Goal: Complete application form

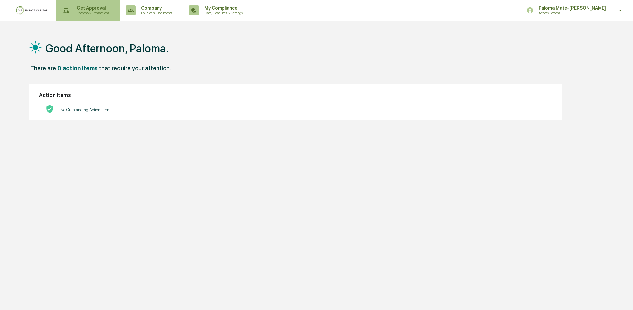
click at [87, 8] on p "Get Approval" at bounding box center [91, 7] width 41 height 5
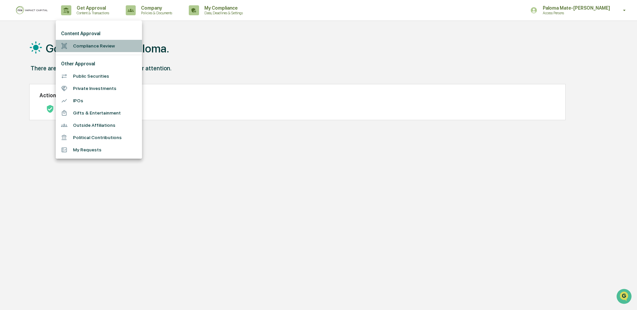
click at [99, 44] on li "Compliance Review" at bounding box center [99, 46] width 86 height 12
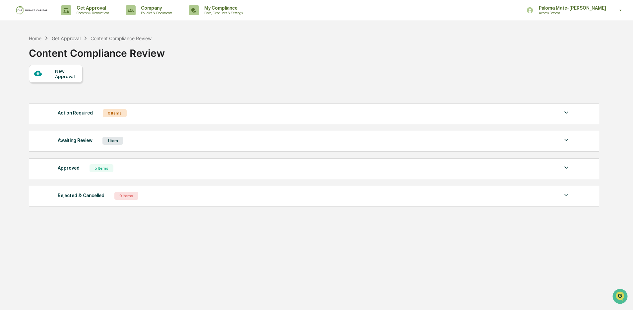
click at [59, 69] on div "New Approval" at bounding box center [66, 73] width 22 height 11
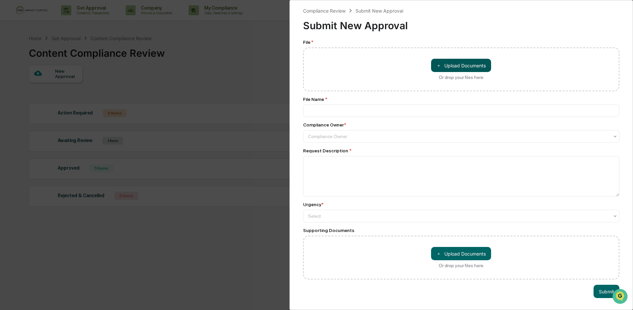
click at [452, 66] on button "＋ Upload Documents" at bounding box center [461, 65] width 60 height 13
type input "**********"
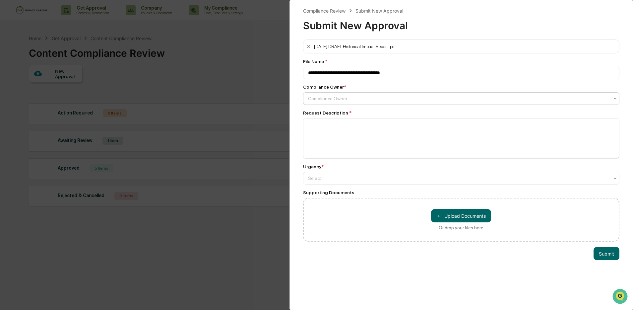
click at [369, 97] on div at bounding box center [459, 98] width 302 height 7
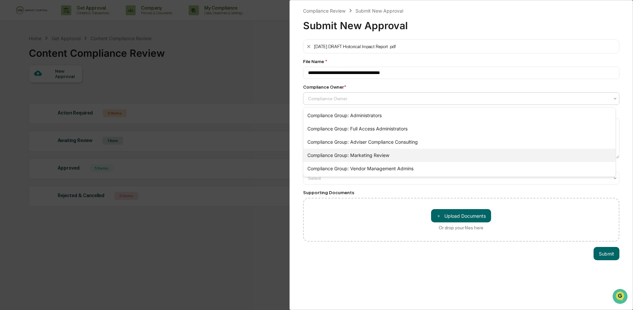
click at [374, 156] on div "Compliance Group: Marketing Review" at bounding box center [460, 155] width 313 height 13
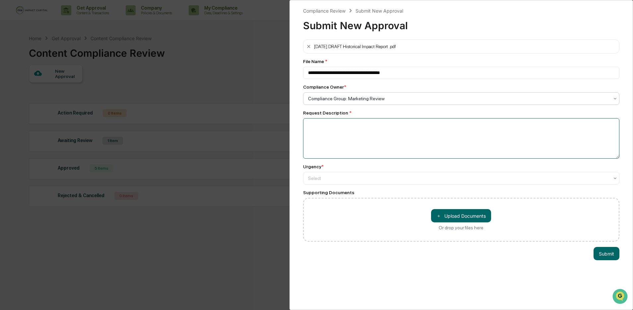
click at [383, 140] on textarea at bounding box center [461, 138] width 317 height 40
type textarea "**********"
click at [389, 105] on div "Select" at bounding box center [461, 98] width 317 height 13
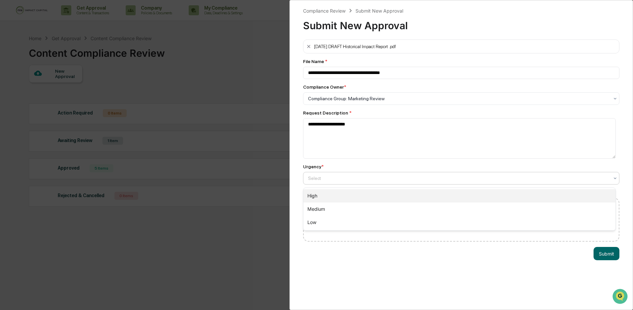
click at [385, 196] on div "High" at bounding box center [460, 195] width 313 height 13
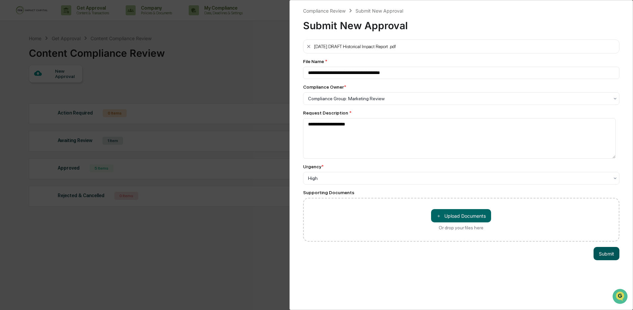
click at [597, 256] on button "Submit" at bounding box center [607, 253] width 26 height 13
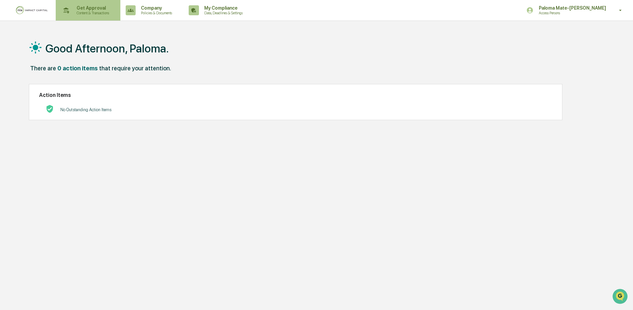
click at [92, 11] on p "Content & Transactions" at bounding box center [91, 13] width 41 height 5
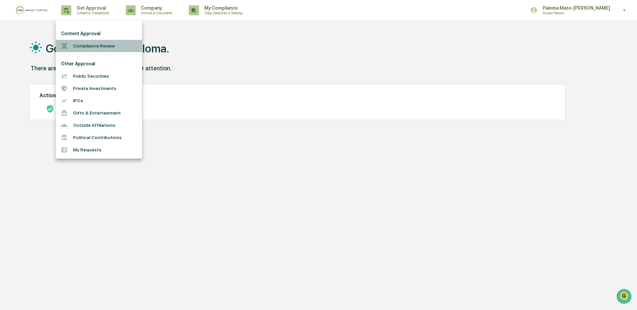
click at [102, 47] on li "Compliance Review" at bounding box center [99, 46] width 86 height 12
